Goal: Register for event/course

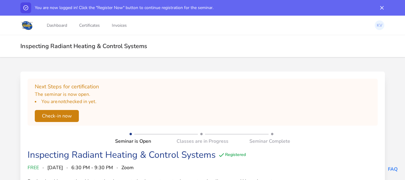
click at [58, 118] on button "Check-in now" at bounding box center [57, 116] width 44 height 12
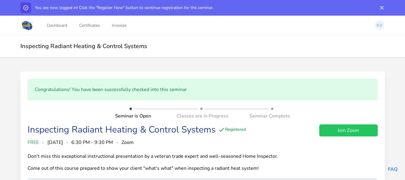
click at [348, 131] on link "Join Zoom" at bounding box center [348, 130] width 58 height 12
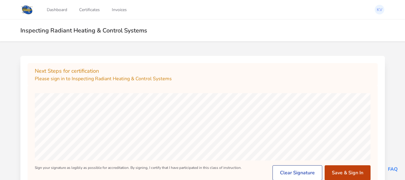
click at [355, 172] on button "Save & Sign In" at bounding box center [348, 172] width 46 height 15
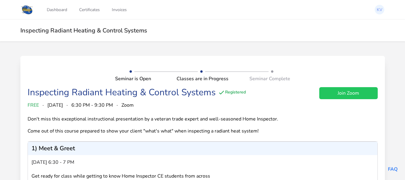
click at [355, 90] on link "Join Zoom" at bounding box center [348, 93] width 58 height 12
